Goal: Consume media (video, audio)

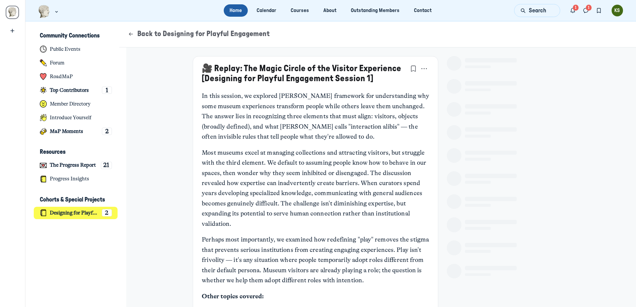
scroll to position [2132, 1313]
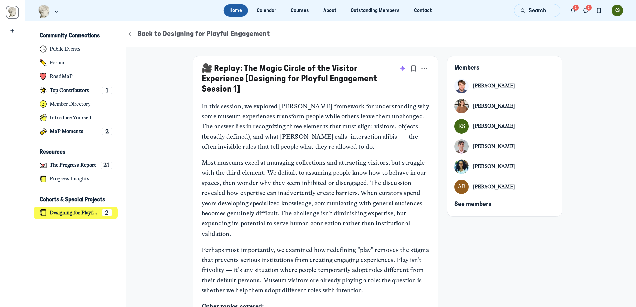
click at [341, 76] on link "🎥 Replay: The Magic Circle of the Visitor Experience [Designing for Playful Eng…" at bounding box center [289, 78] width 175 height 29
click at [219, 65] on link "🎥 Replay: The Magic Circle of the Visitor Experience [Designing for Playful Eng…" at bounding box center [289, 78] width 175 height 29
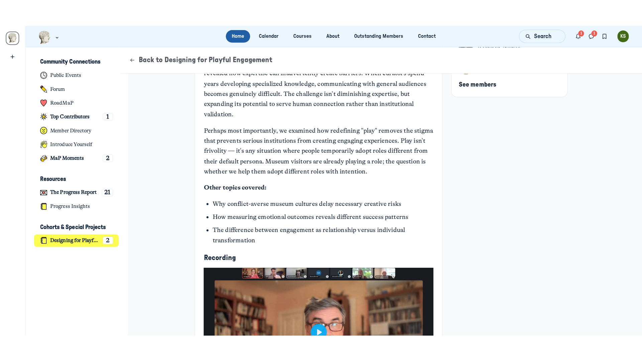
scroll to position [249, 0]
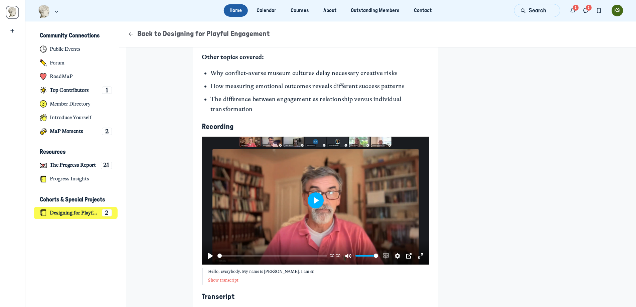
click at [314, 196] on button "Play" at bounding box center [316, 201] width 16 height 16
click at [418, 257] on button "Exit fullscreen Enter fullscreen" at bounding box center [420, 256] width 11 height 11
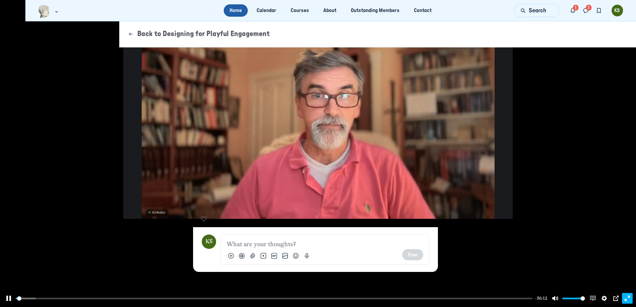
scroll to position [2374, 1313]
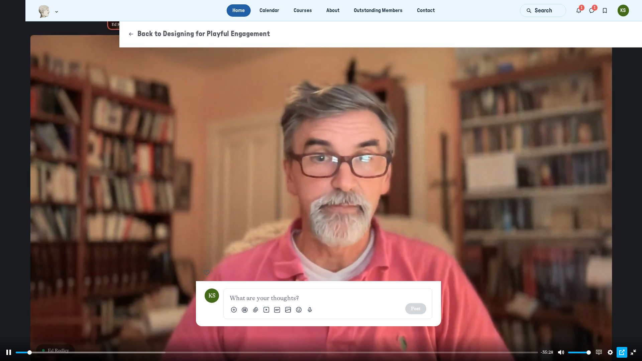
click at [620, 307] on button "PIP" at bounding box center [621, 352] width 11 height 11
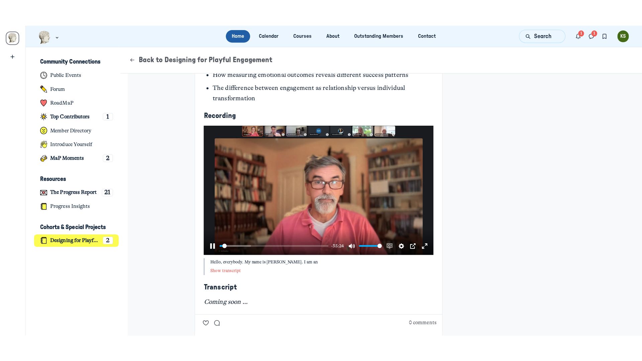
scroll to position [313, 0]
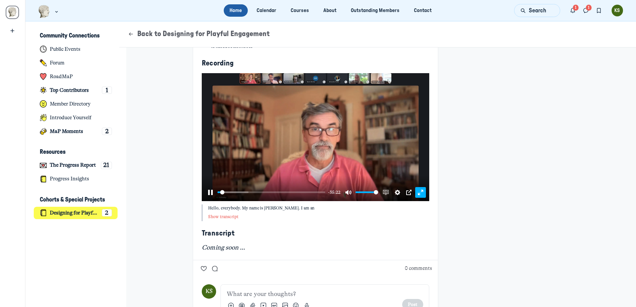
click at [416, 192] on button "Exit fullscreen Enter fullscreen" at bounding box center [420, 192] width 11 height 11
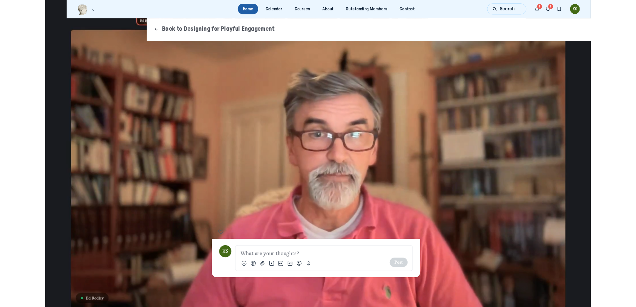
scroll to position [2132, 1313]
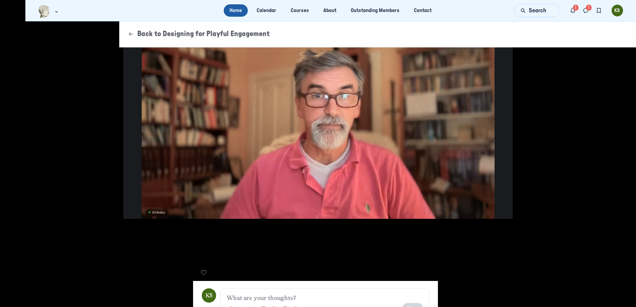
type input "4.36"
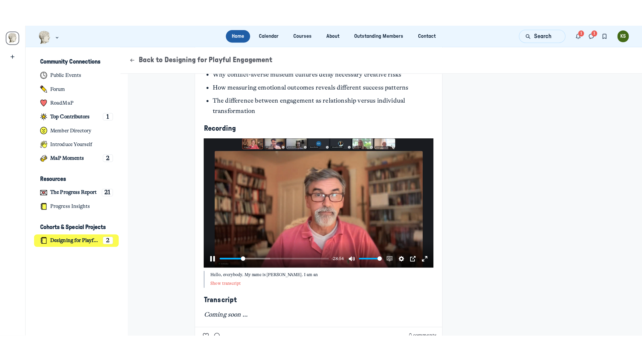
scroll to position [291, 0]
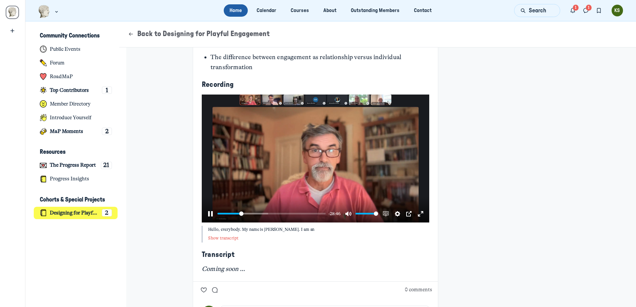
click at [366, 158] on div "Main Content" at bounding box center [316, 159] width 228 height 128
click at [404, 211] on button "PIP" at bounding box center [409, 214] width 11 height 11
click at [415, 211] on button "Exit fullscreen Enter fullscreen" at bounding box center [420, 214] width 11 height 11
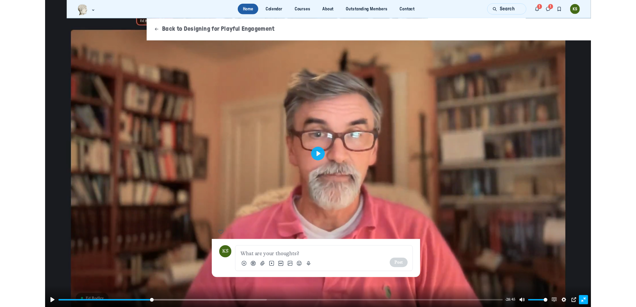
scroll to position [2374, 1313]
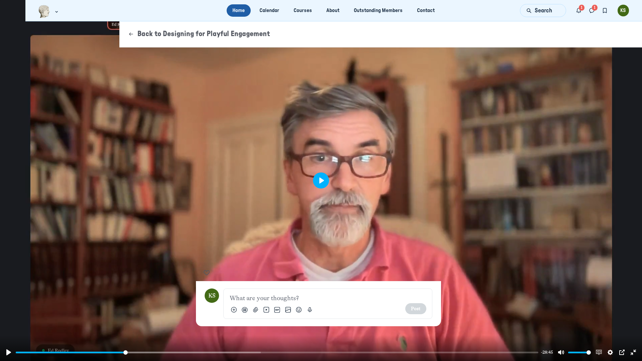
click at [326, 183] on button "Play" at bounding box center [321, 180] width 16 height 16
click at [114, 307] on input "Seek" at bounding box center [277, 352] width 523 height 6
click at [106, 307] on input "Seek" at bounding box center [277, 352] width 522 height 6
click at [220, 271] on div "Main Content" at bounding box center [321, 180] width 642 height 361
click at [318, 184] on button "Play" at bounding box center [321, 180] width 16 height 16
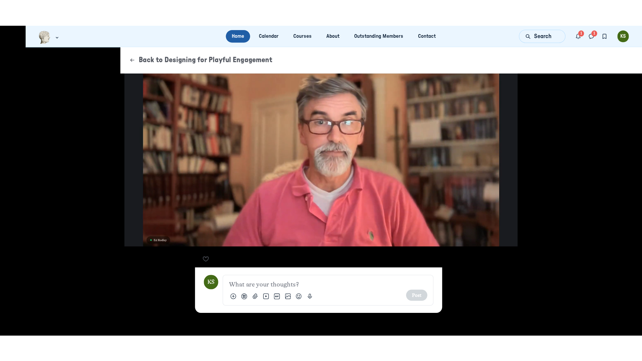
scroll to position [314, 0]
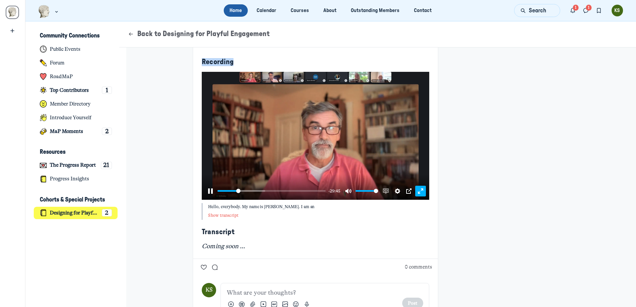
click at [420, 190] on button "Exit fullscreen Enter fullscreen" at bounding box center [420, 191] width 11 height 11
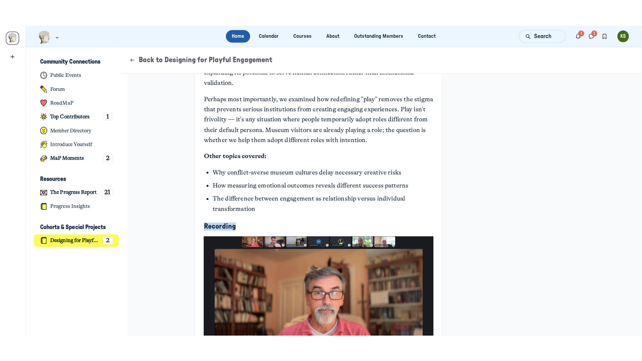
scroll to position [362, 0]
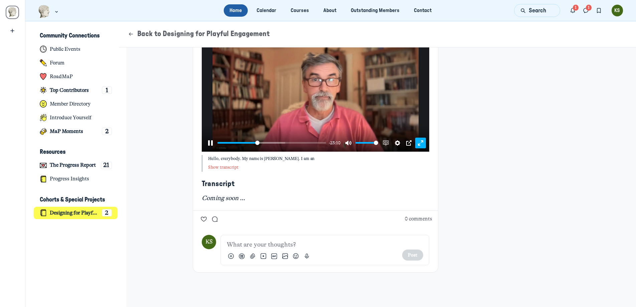
click at [418, 144] on button "Exit fullscreen Enter fullscreen" at bounding box center [420, 143] width 11 height 11
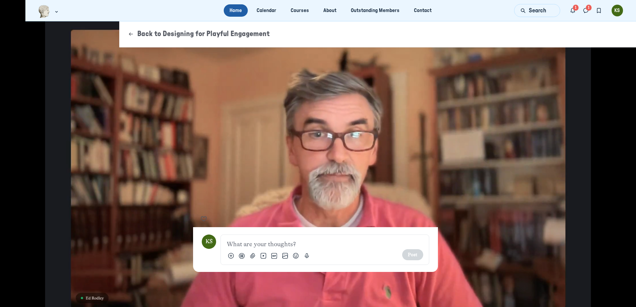
scroll to position [2374, 1313]
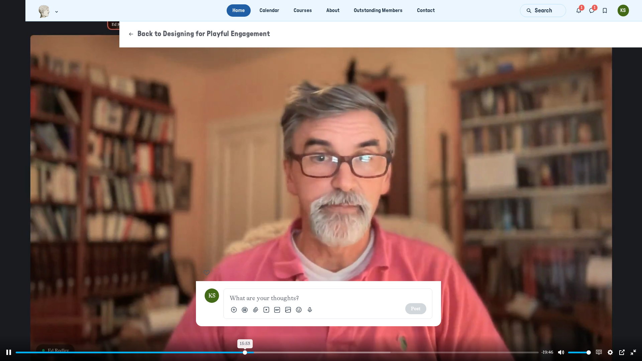
click at [245, 307] on input "Seek" at bounding box center [277, 352] width 523 height 6
click at [238, 307] on input "Seek" at bounding box center [277, 352] width 522 height 6
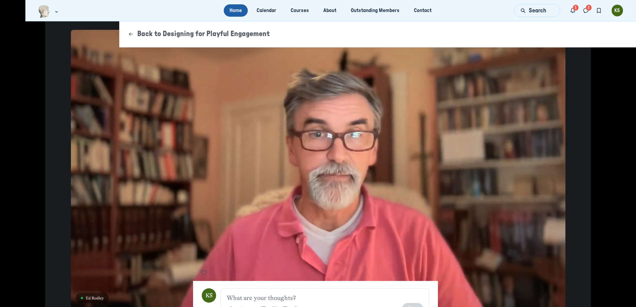
scroll to position [2132, 1313]
type input "100"
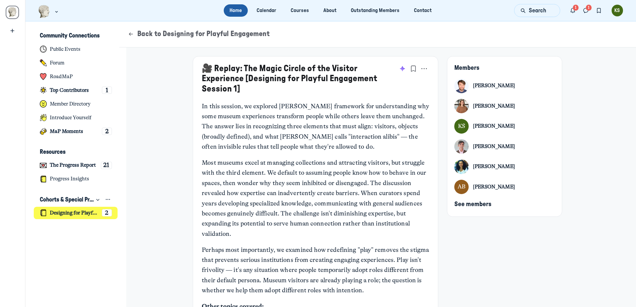
click at [104, 213] on div "2" at bounding box center [107, 212] width 10 height 7
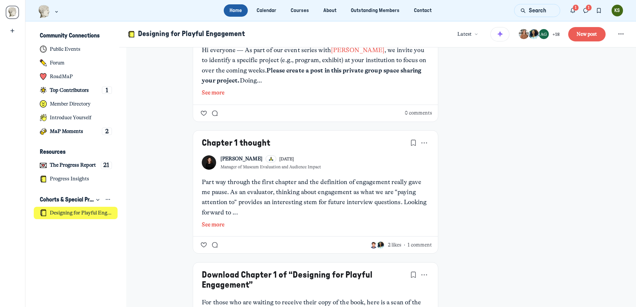
scroll to position [581, 0]
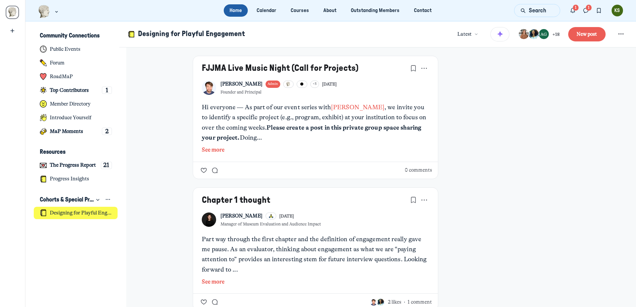
click at [216, 148] on button "See more" at bounding box center [316, 150] width 228 height 9
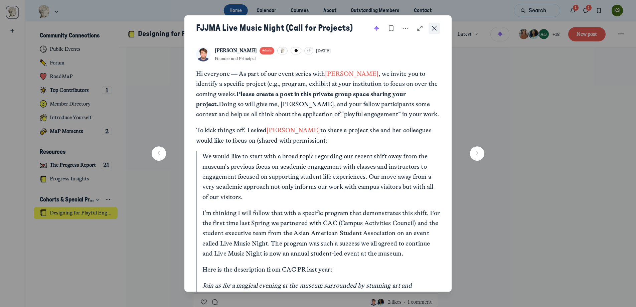
click at [435, 27] on icon "Close post" at bounding box center [434, 28] width 7 height 7
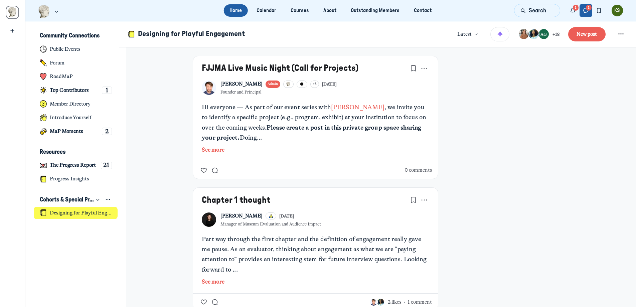
click at [590, 8] on button "Direct messages" at bounding box center [586, 10] width 13 height 13
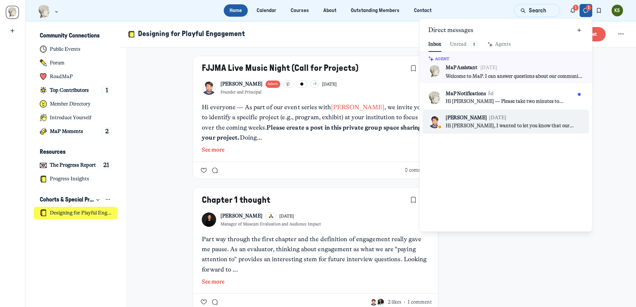
click at [533, 122] on div "Kyle Bowen Oct 25, 2024 Hi Kezia, I wanted to let you know that our new visitor…" at bounding box center [511, 121] width 130 height 15
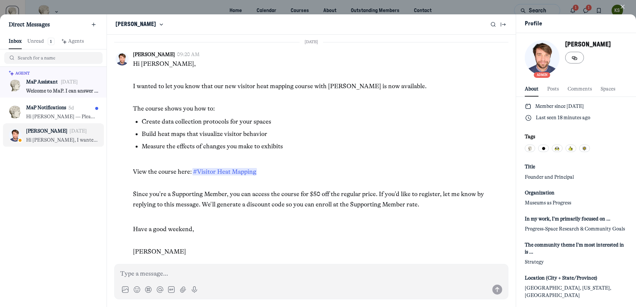
scroll to position [909, 1321]
click at [621, 7] on icon "button" at bounding box center [623, 6] width 7 height 7
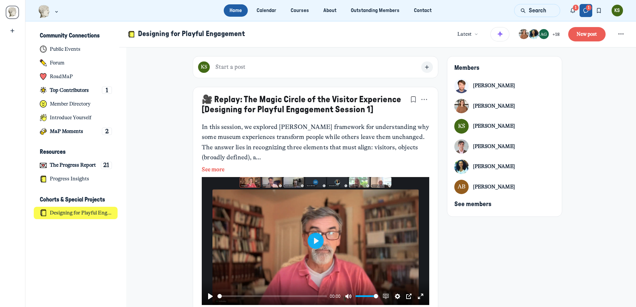
scroll to position [2132, 1313]
click at [576, 10] on button "Notifications" at bounding box center [573, 10] width 13 height 13
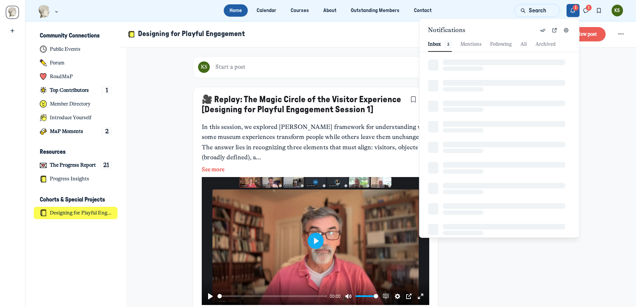
scroll to position [909, 1434]
